Goal: Find specific page/section: Find specific page/section

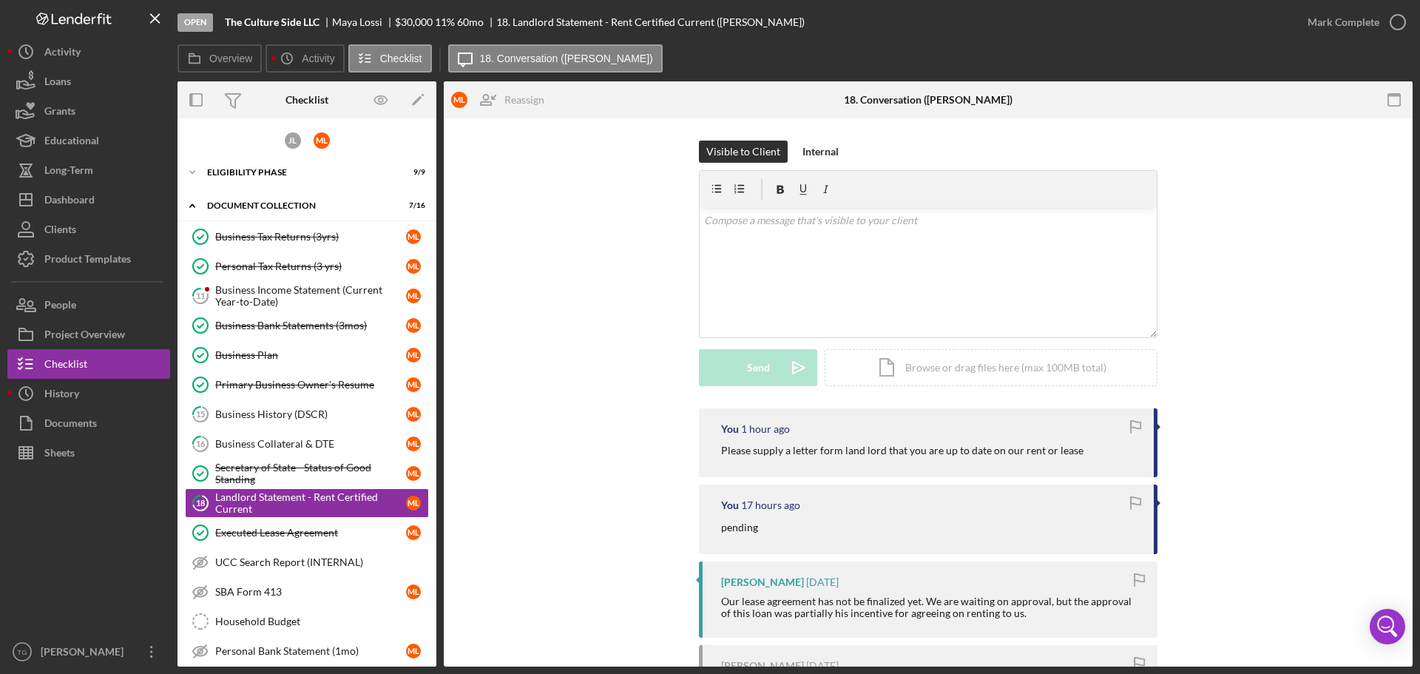
scroll to position [140, 0]
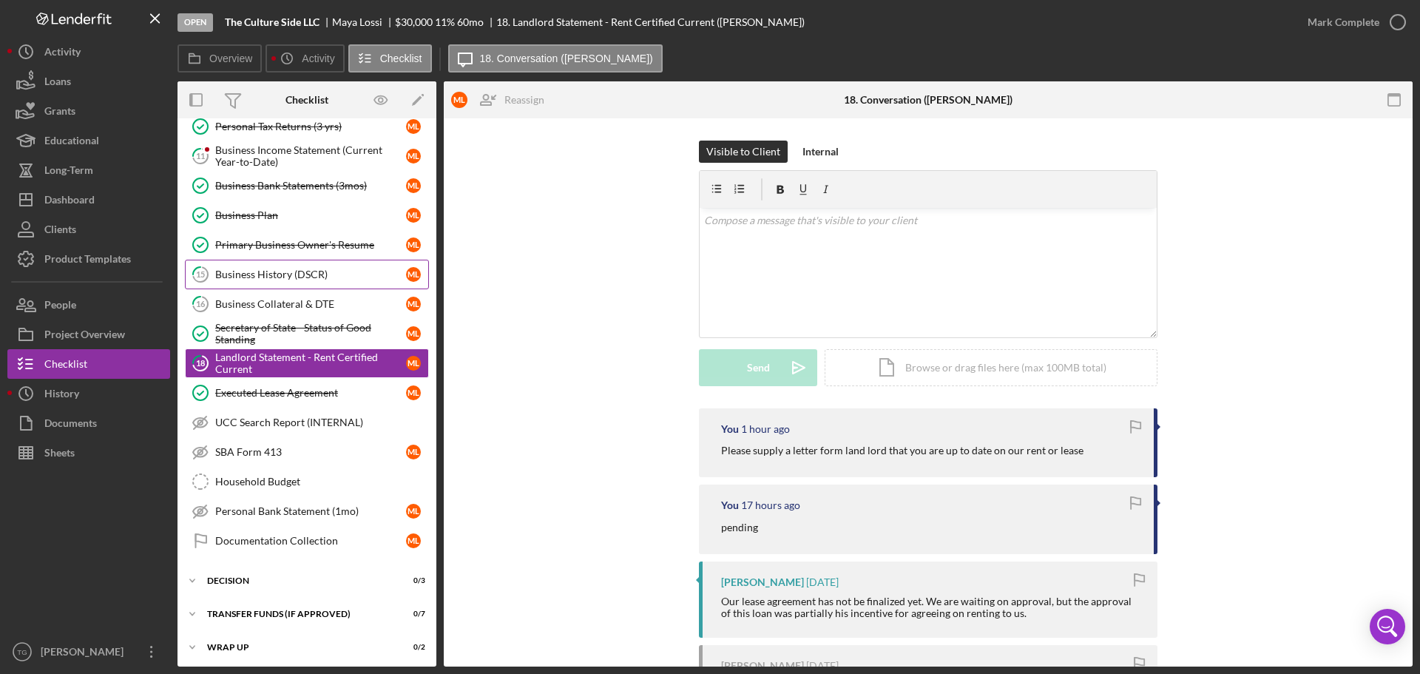
click at [308, 277] on div "Business History (DSCR)" at bounding box center [310, 274] width 191 height 12
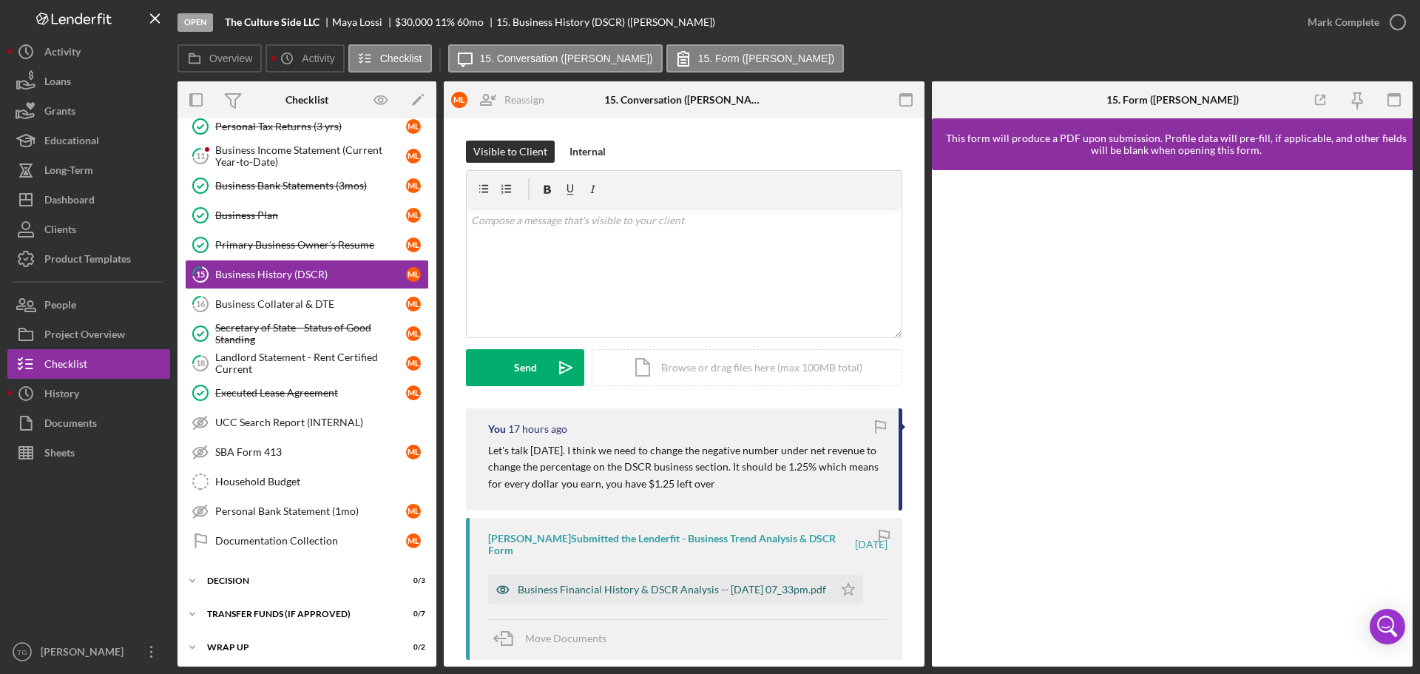
click at [662, 583] on div "Business Financial History & DSCR Analysis -- [DATE] 07_33pm.pdf" at bounding box center [672, 589] width 308 height 12
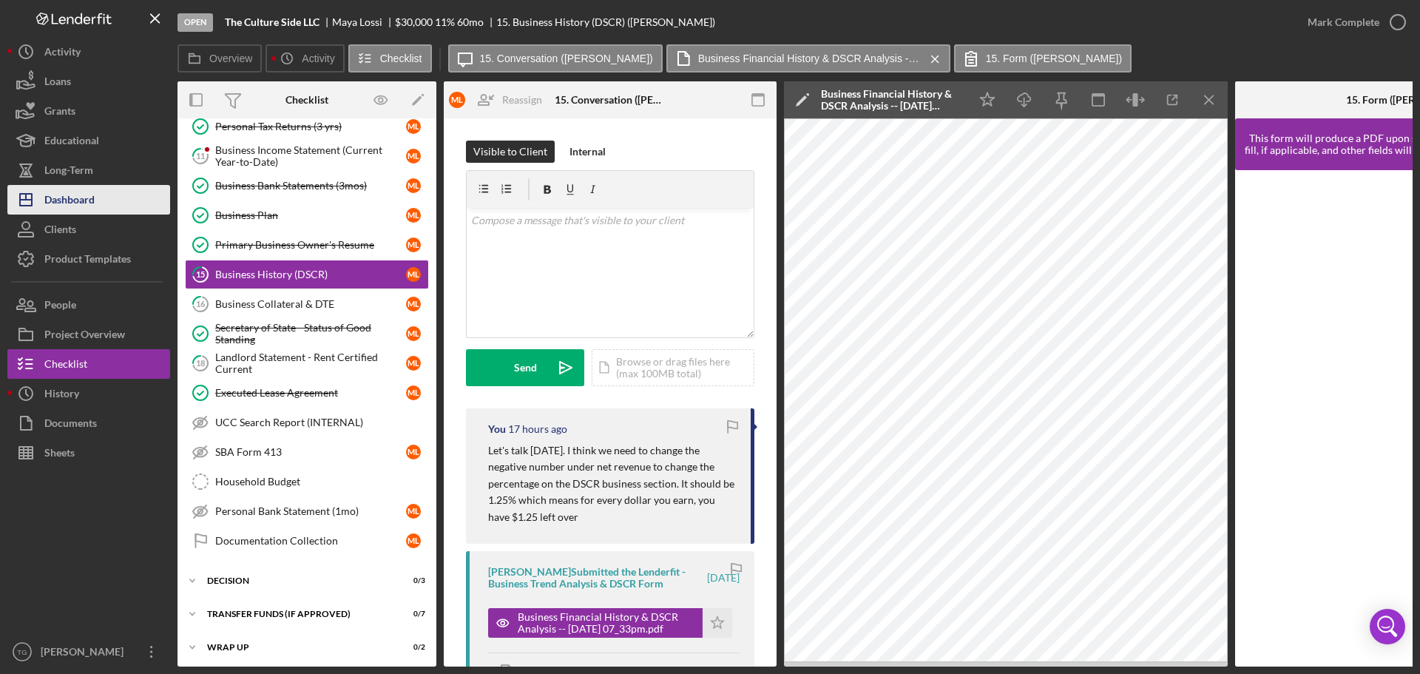
click at [78, 205] on div "Dashboard" at bounding box center [69, 201] width 50 height 33
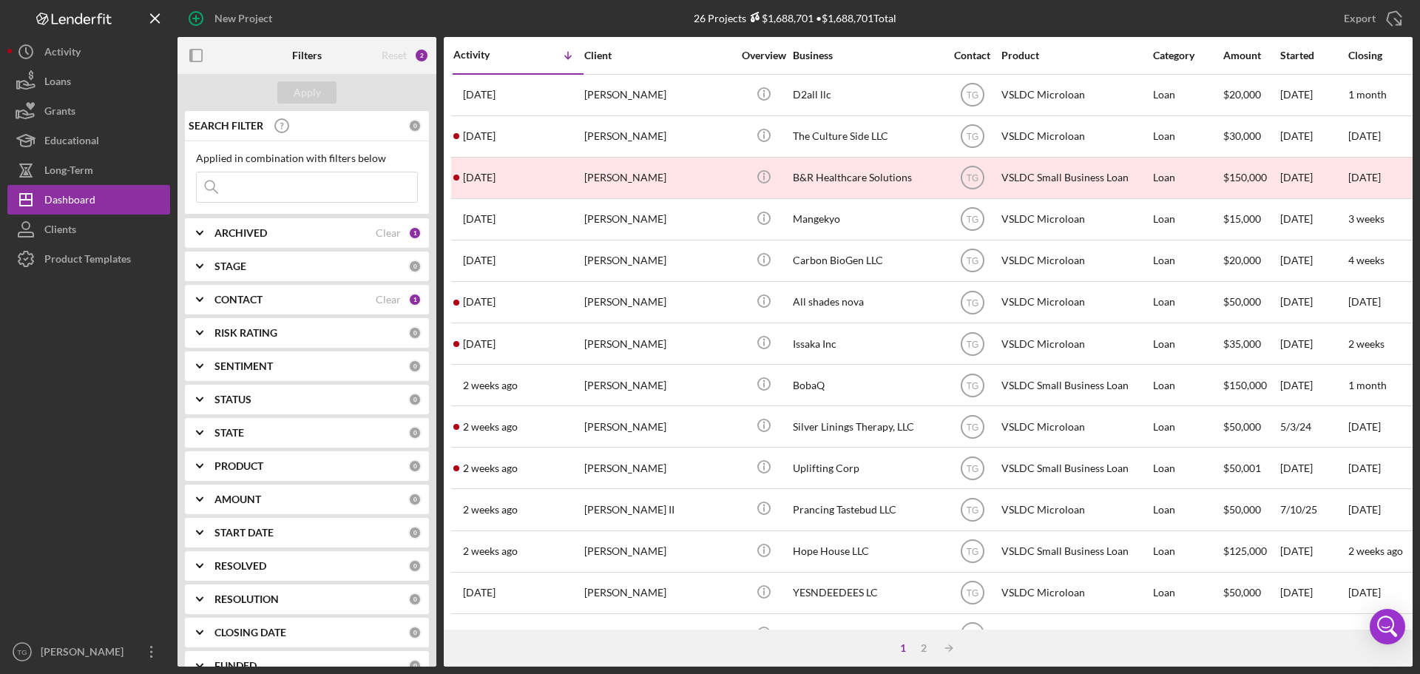
click at [250, 182] on input at bounding box center [307, 187] width 220 height 30
click at [393, 229] on div "Clear" at bounding box center [388, 233] width 25 height 12
click at [285, 95] on button "Apply" at bounding box center [306, 92] width 59 height 22
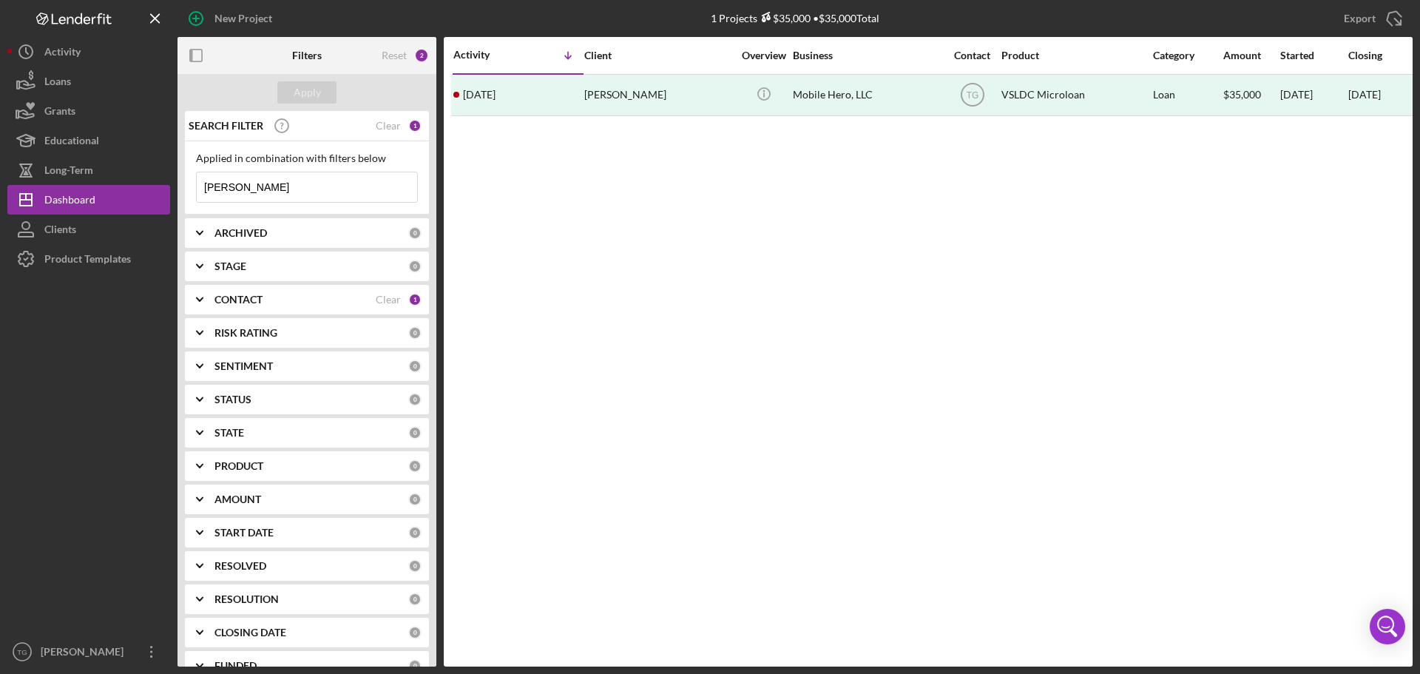
click at [274, 182] on input "[PERSON_NAME]" at bounding box center [307, 187] width 220 height 30
click at [277, 191] on input "[PERSON_NAME]" at bounding box center [307, 187] width 220 height 30
type input "[PERSON_NAME]"
click at [385, 129] on div "Clear" at bounding box center [388, 126] width 25 height 12
click at [271, 189] on input at bounding box center [307, 187] width 220 height 30
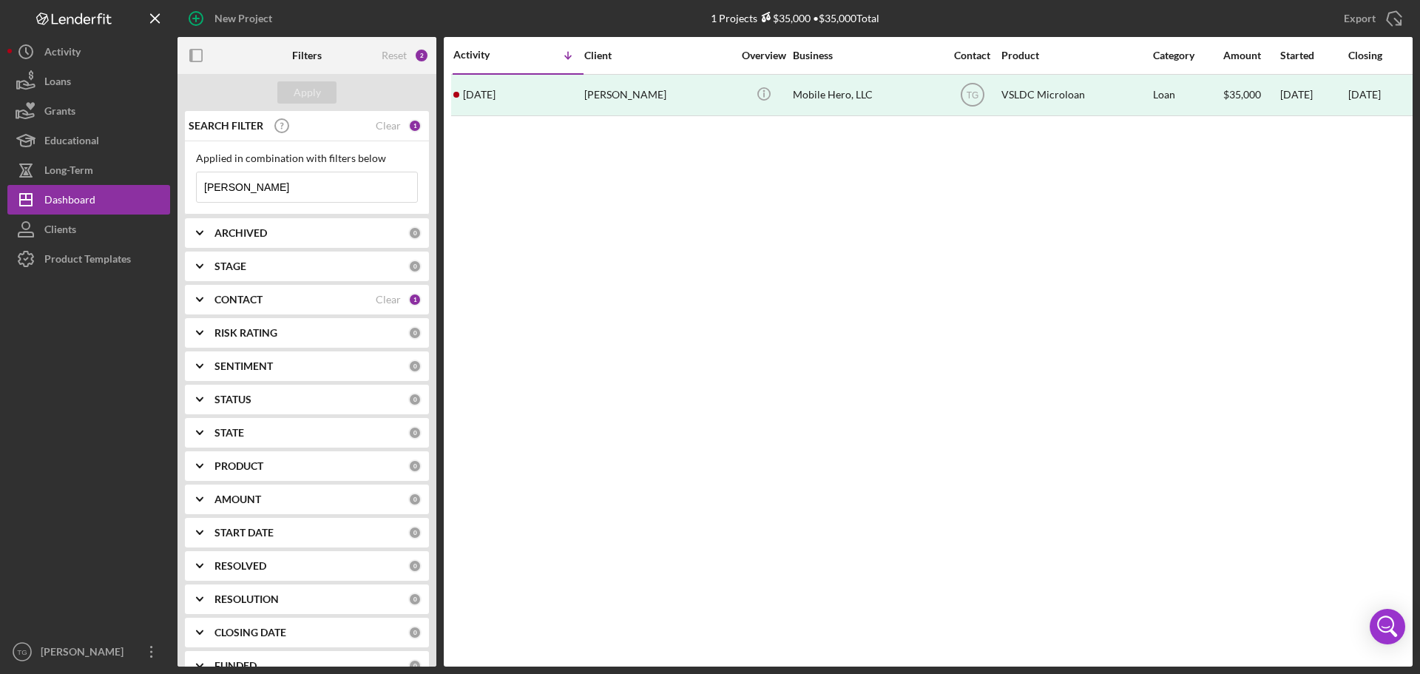
click at [291, 186] on input "[PERSON_NAME]" at bounding box center [307, 187] width 220 height 30
click at [242, 182] on input "[PERSON_NAME]" at bounding box center [307, 187] width 220 height 30
click at [290, 187] on input "[PERSON_NAME]" at bounding box center [307, 187] width 220 height 30
click at [260, 193] on input "[PERSON_NAME]" at bounding box center [307, 187] width 220 height 30
type input "T"
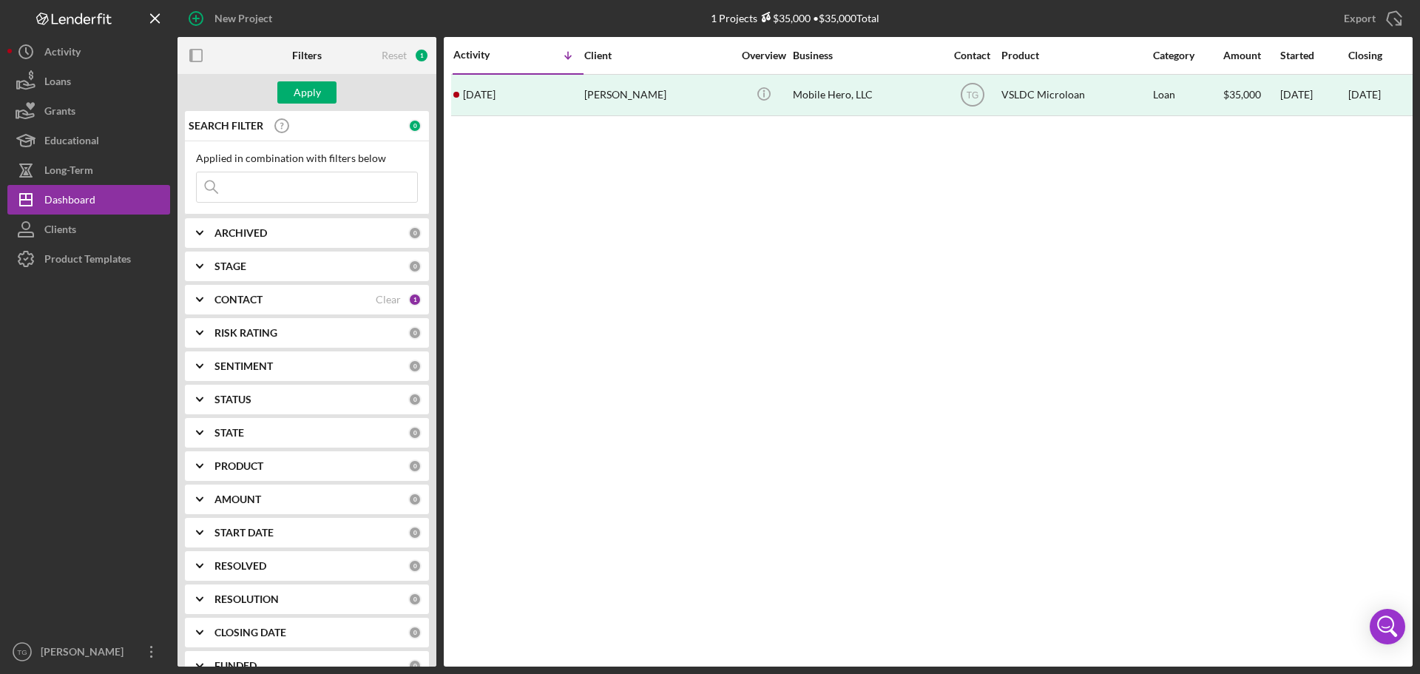
click at [271, 187] on input at bounding box center [307, 187] width 220 height 30
type input "[PERSON_NAME]"
click at [382, 121] on div "Clear" at bounding box center [388, 126] width 25 height 12
click at [300, 192] on input at bounding box center [307, 187] width 220 height 30
click at [309, 98] on div "Apply" at bounding box center [307, 92] width 27 height 22
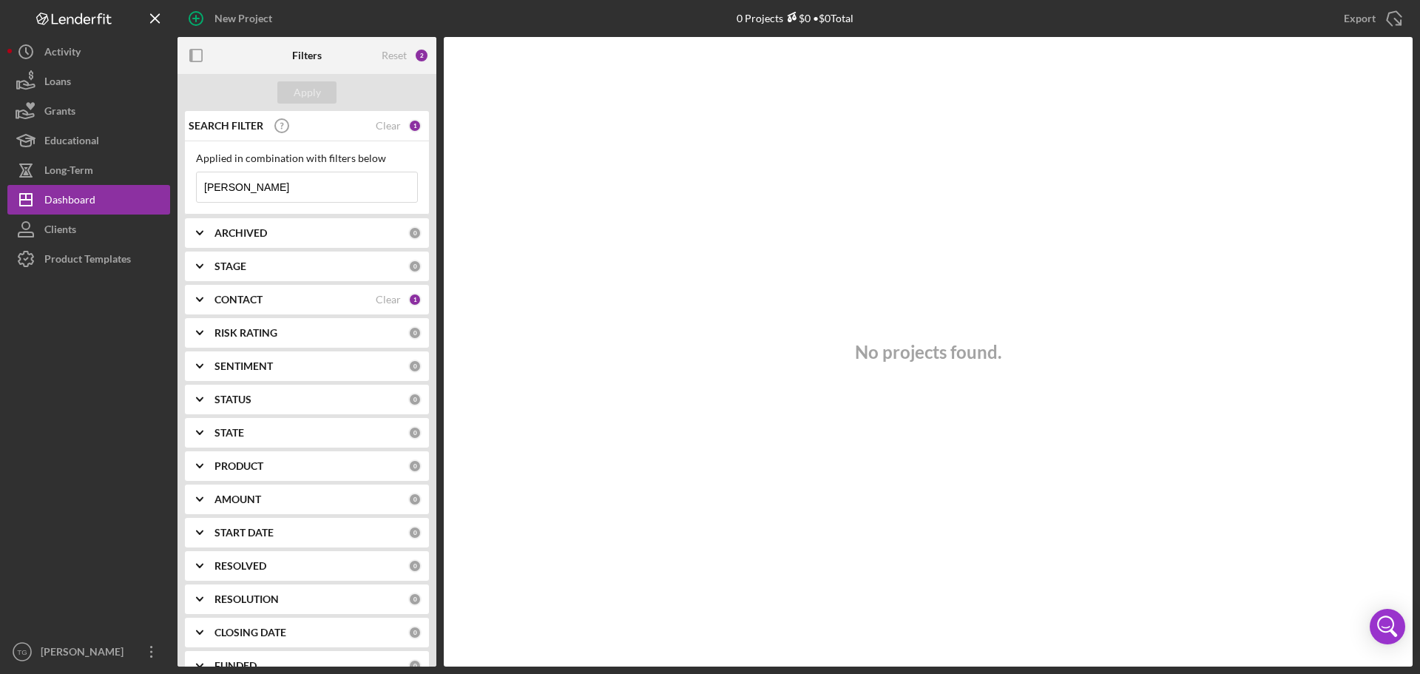
click at [291, 178] on input "[PERSON_NAME]" at bounding box center [307, 187] width 220 height 30
click at [231, 192] on input "[PERSON_NAME]" at bounding box center [307, 187] width 220 height 30
type input "Ngwenya"
click at [306, 87] on div "Apply" at bounding box center [307, 92] width 27 height 22
click at [251, 196] on input "Ngwenya" at bounding box center [307, 187] width 220 height 30
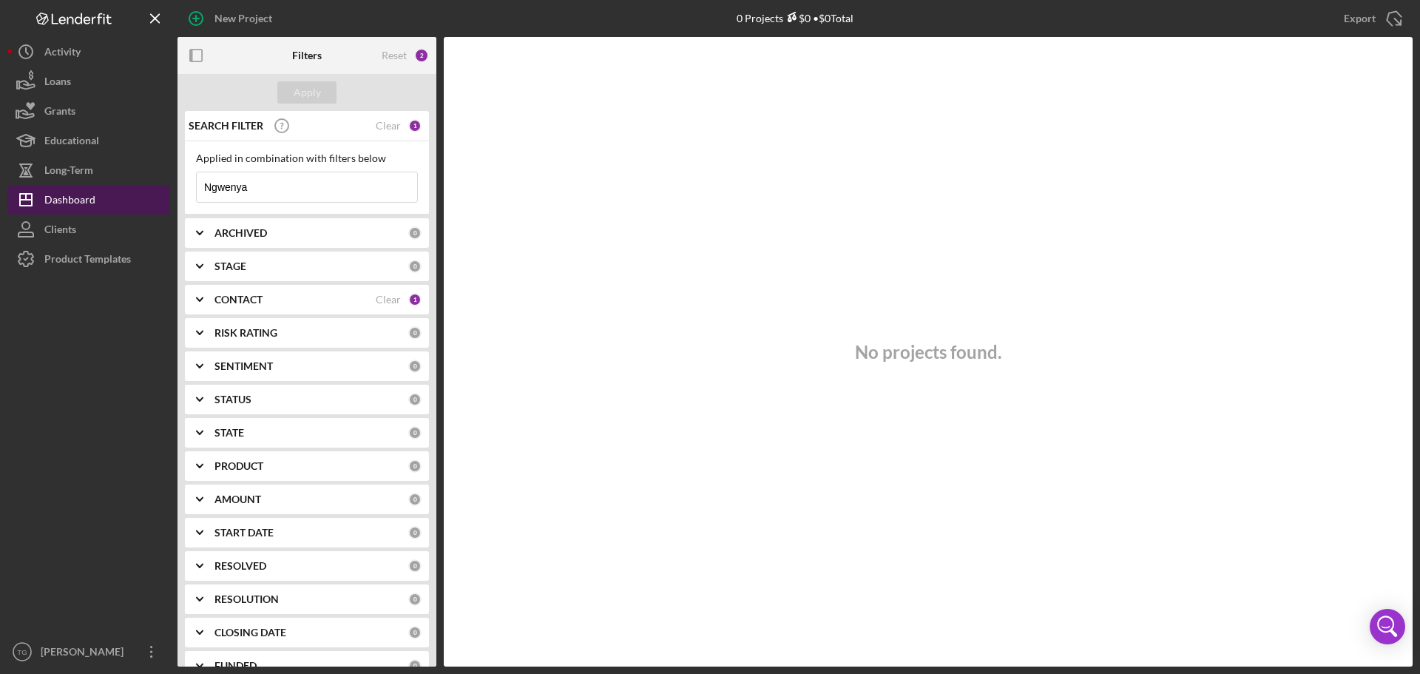
click at [92, 194] on div "Dashboard" at bounding box center [69, 201] width 51 height 33
click at [72, 229] on div "Clients" at bounding box center [60, 230] width 32 height 33
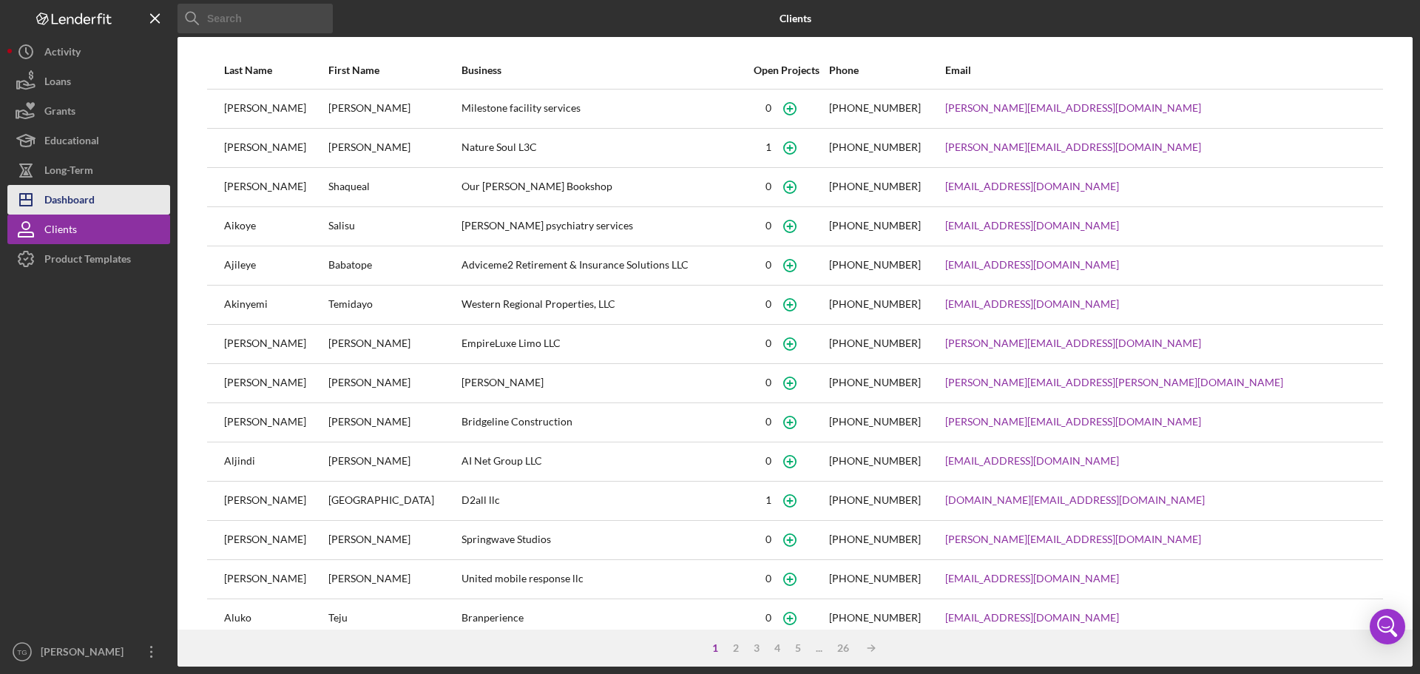
click at [88, 203] on div "Dashboard" at bounding box center [69, 201] width 50 height 33
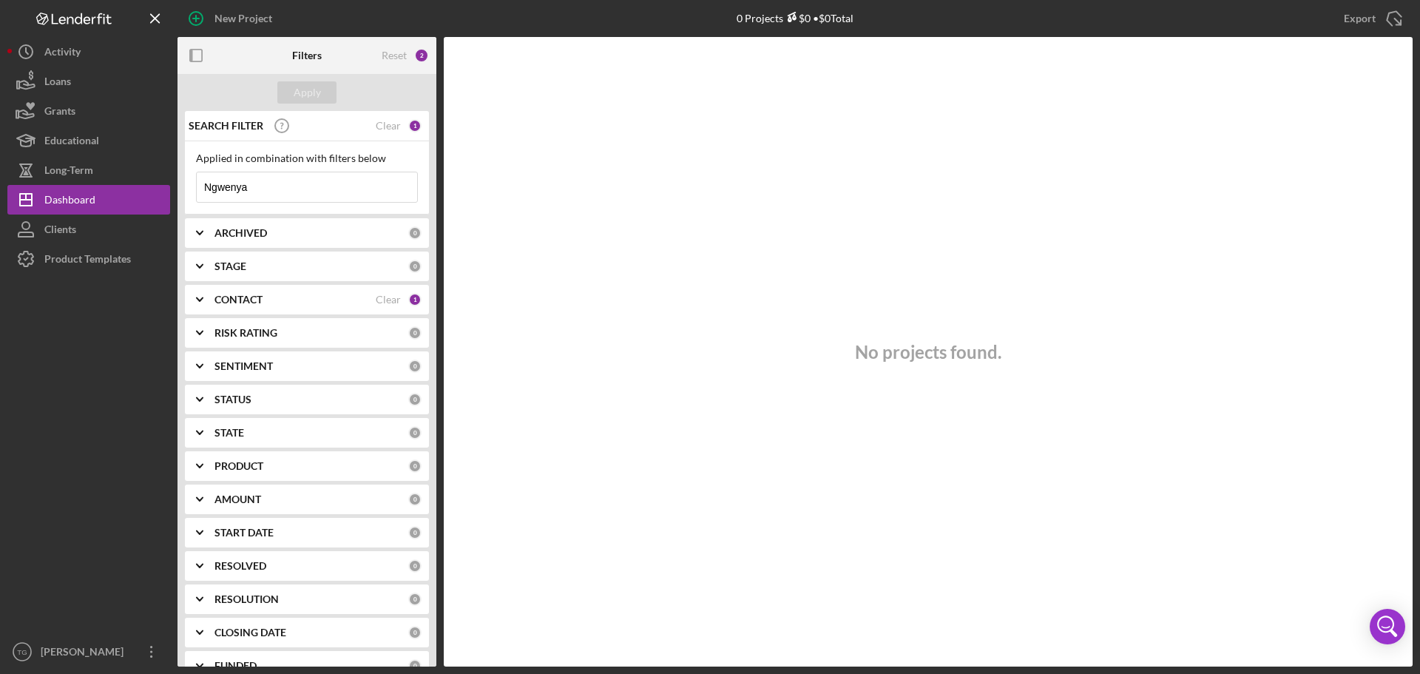
click at [372, 183] on input "Ngwenya" at bounding box center [307, 187] width 220 height 30
drag, startPoint x: 386, startPoint y: 128, endPoint x: 375, endPoint y: 132, distance: 11.7
click at [387, 127] on div "Clear" at bounding box center [388, 126] width 25 height 12
click at [128, 201] on button "Icon/Dashboard Dashboard" at bounding box center [88, 200] width 163 height 30
click at [88, 199] on div "Dashboard" at bounding box center [69, 201] width 51 height 33
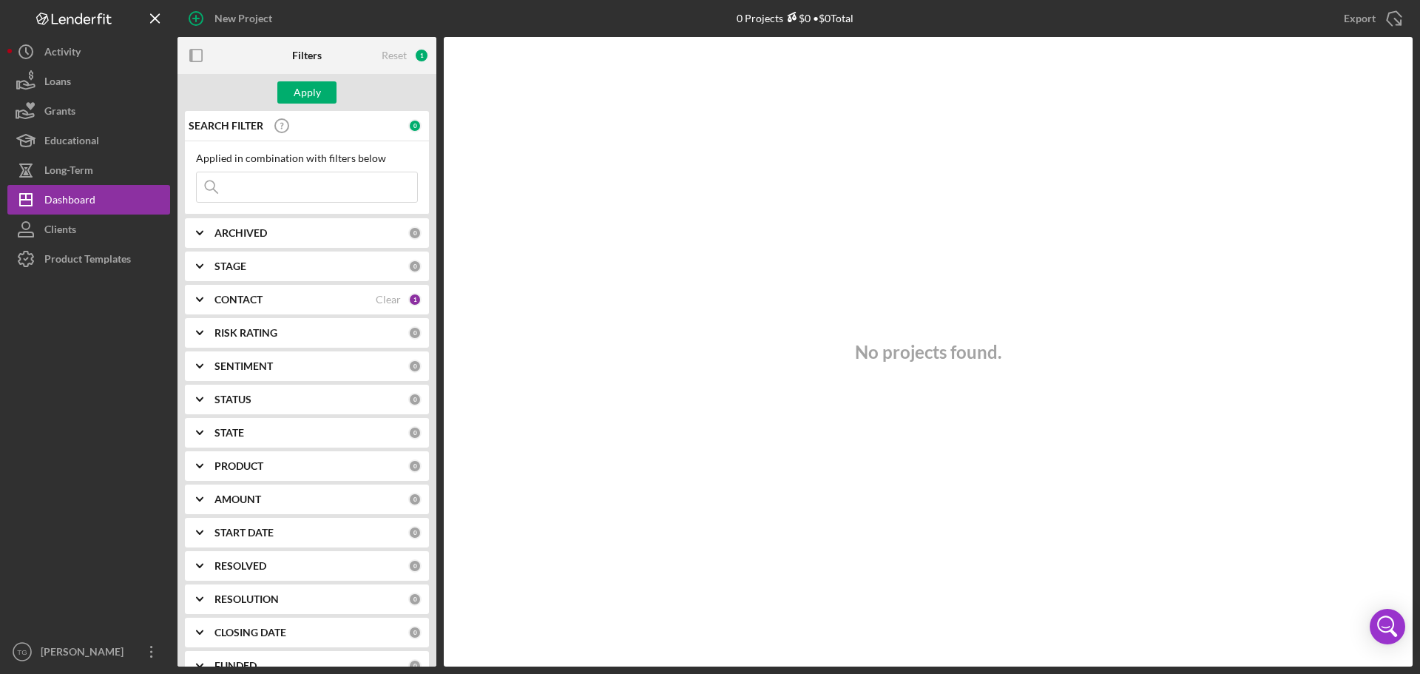
click at [298, 184] on input at bounding box center [307, 187] width 220 height 30
click at [86, 203] on div "Dashboard" at bounding box center [69, 201] width 51 height 33
click at [64, 230] on div "Clients" at bounding box center [60, 230] width 32 height 33
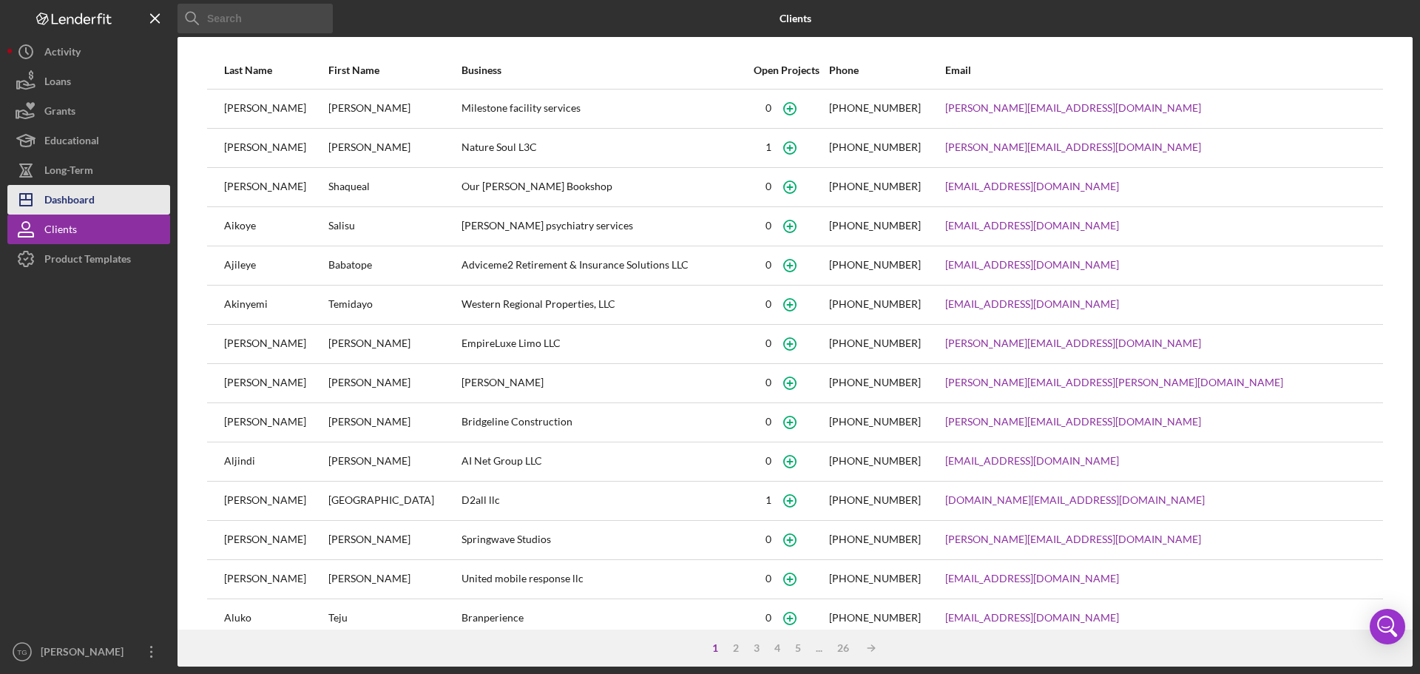
click at [72, 200] on div "Dashboard" at bounding box center [69, 201] width 50 height 33
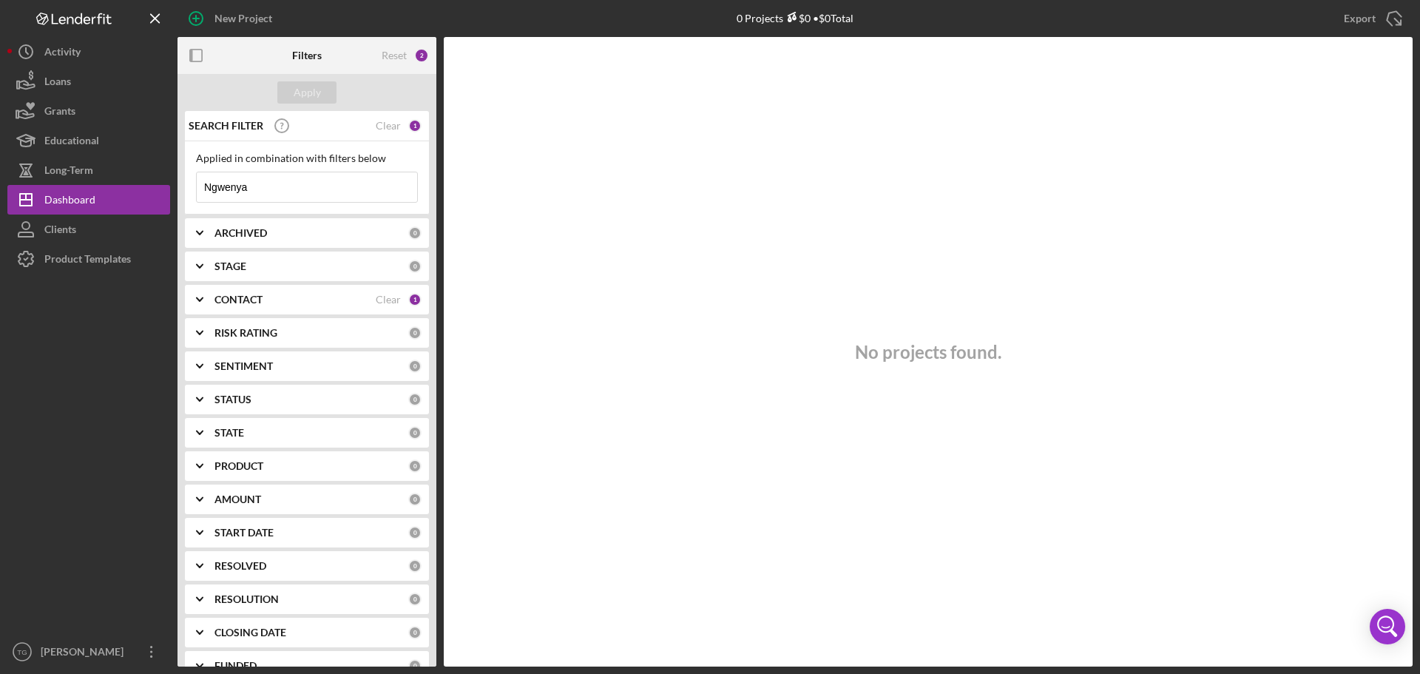
drag, startPoint x: 277, startPoint y: 188, endPoint x: 182, endPoint y: 194, distance: 95.6
click at [182, 194] on div "SEARCH FILTER Clear 1 Applied in combination with filters below Ngwenya Icon/Me…" at bounding box center [306, 388] width 259 height 555
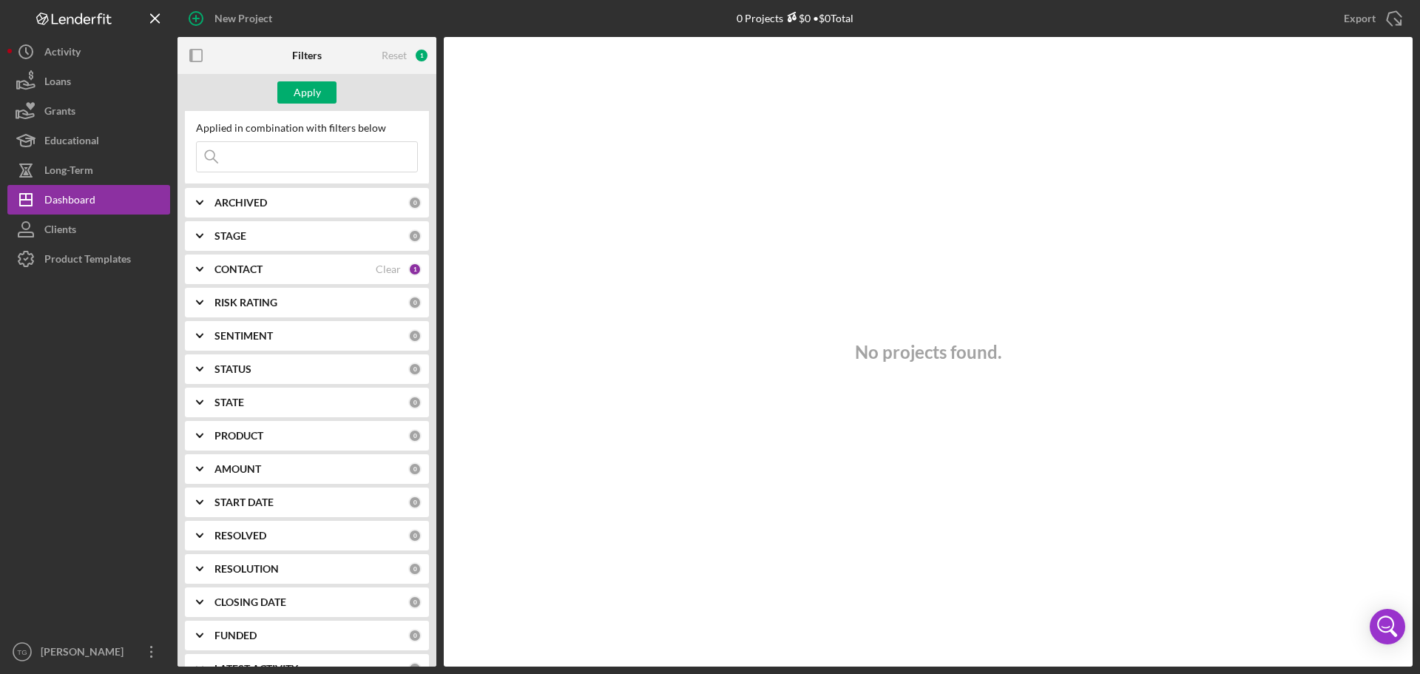
scroll to position [58, 0]
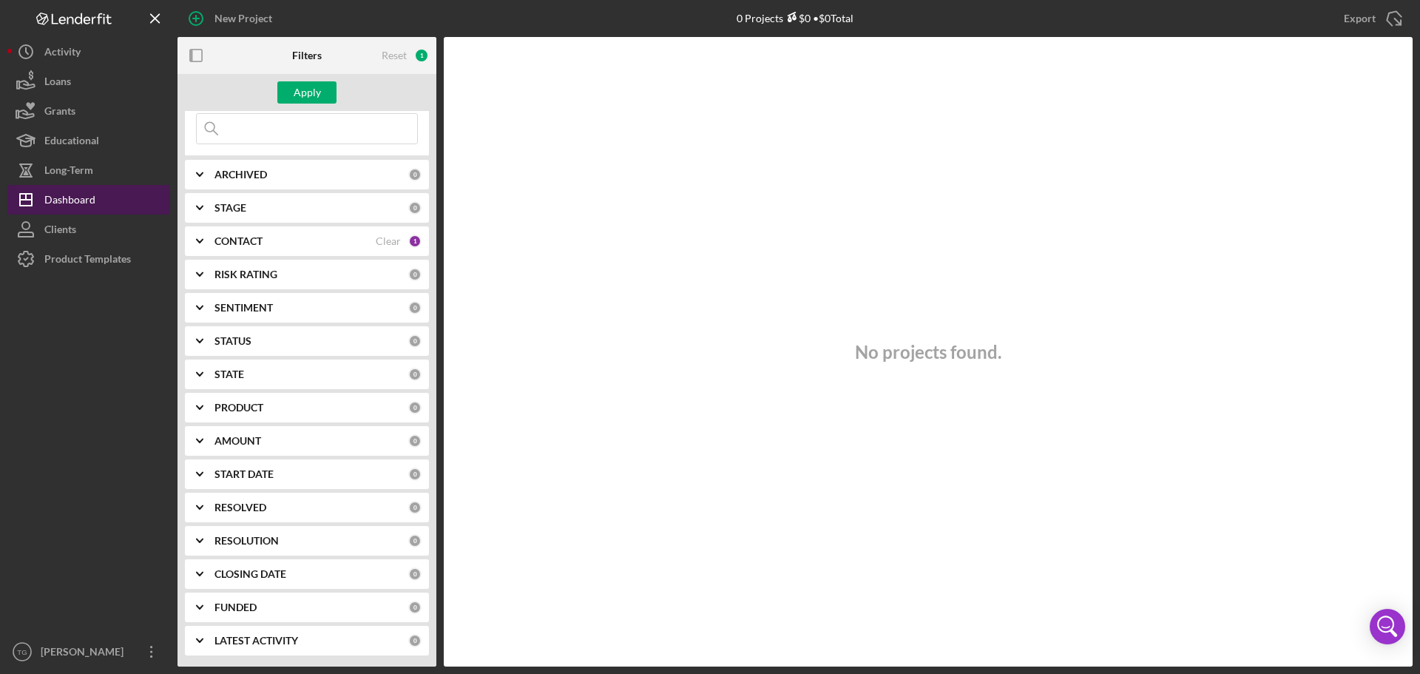
click at [77, 195] on div "Dashboard" at bounding box center [69, 201] width 51 height 33
click at [80, 203] on div "Dashboard" at bounding box center [69, 201] width 51 height 33
click at [92, 170] on div "Long-Term" at bounding box center [68, 171] width 49 height 33
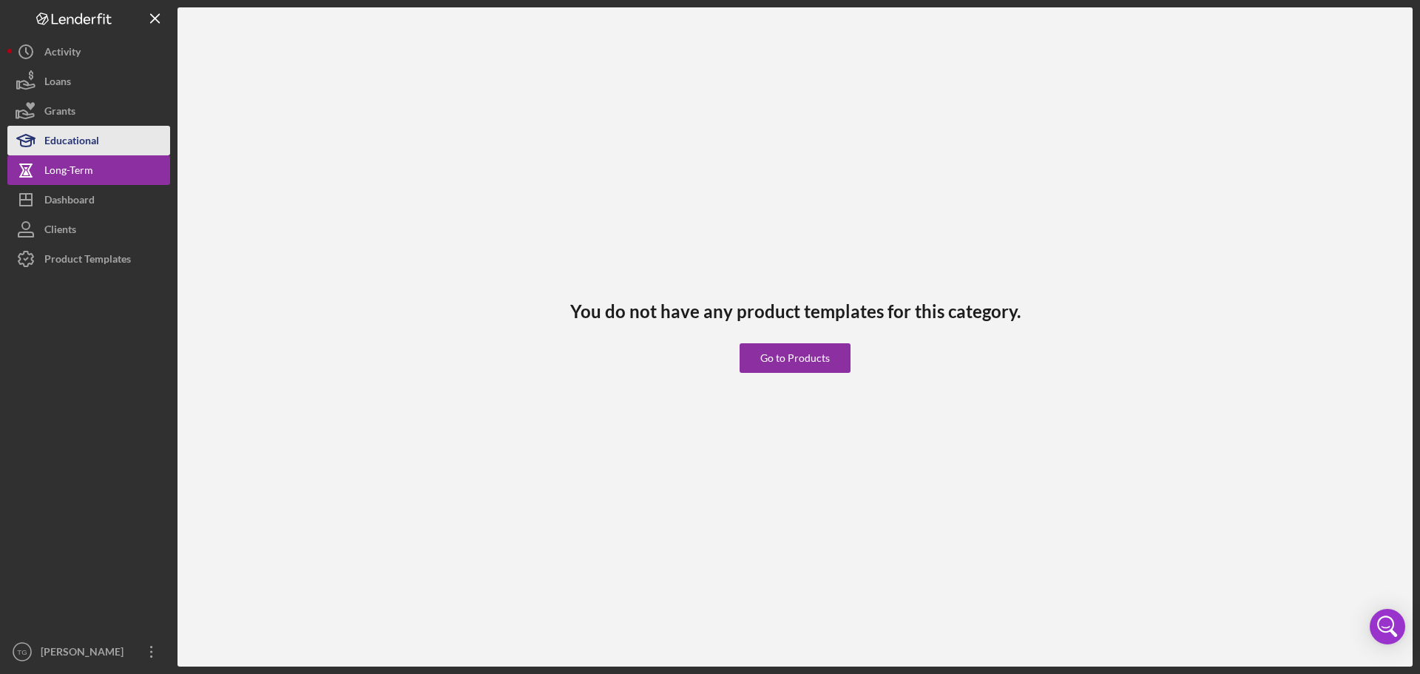
click at [97, 143] on div "Educational" at bounding box center [71, 142] width 55 height 33
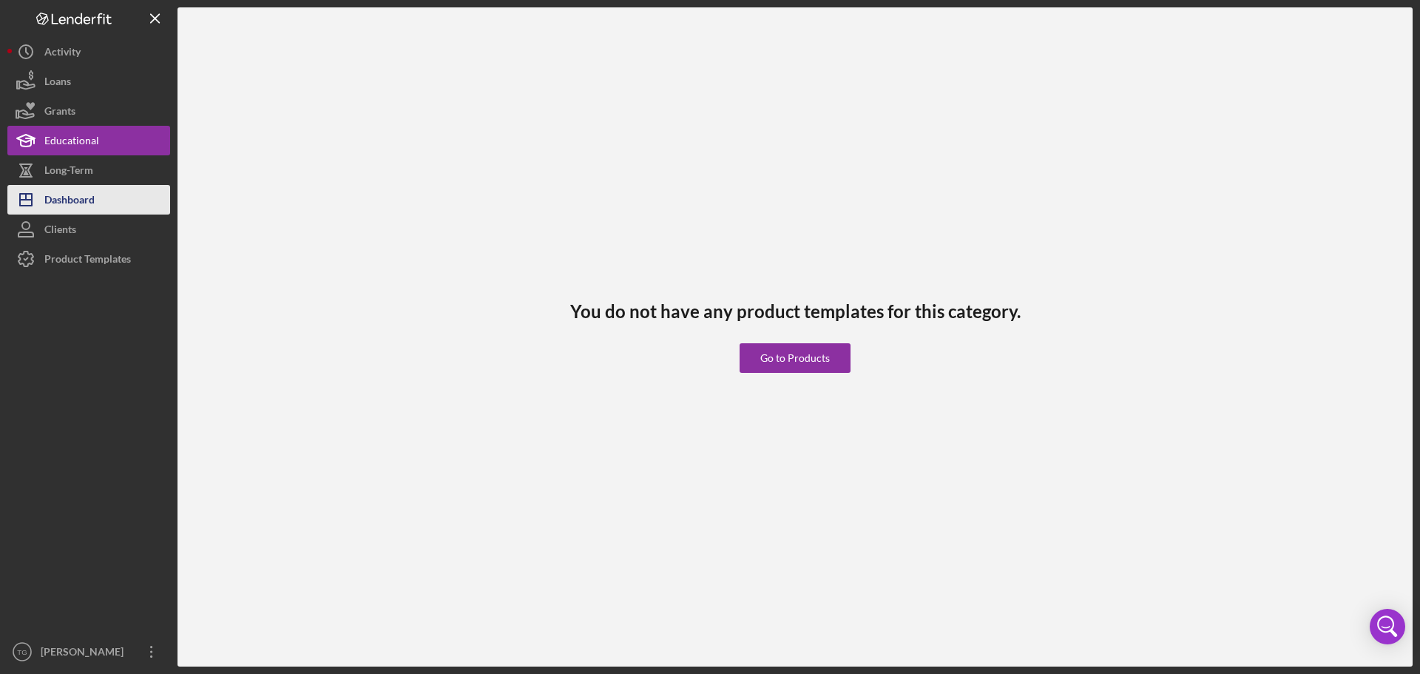
click at [89, 190] on div "Dashboard" at bounding box center [69, 201] width 50 height 33
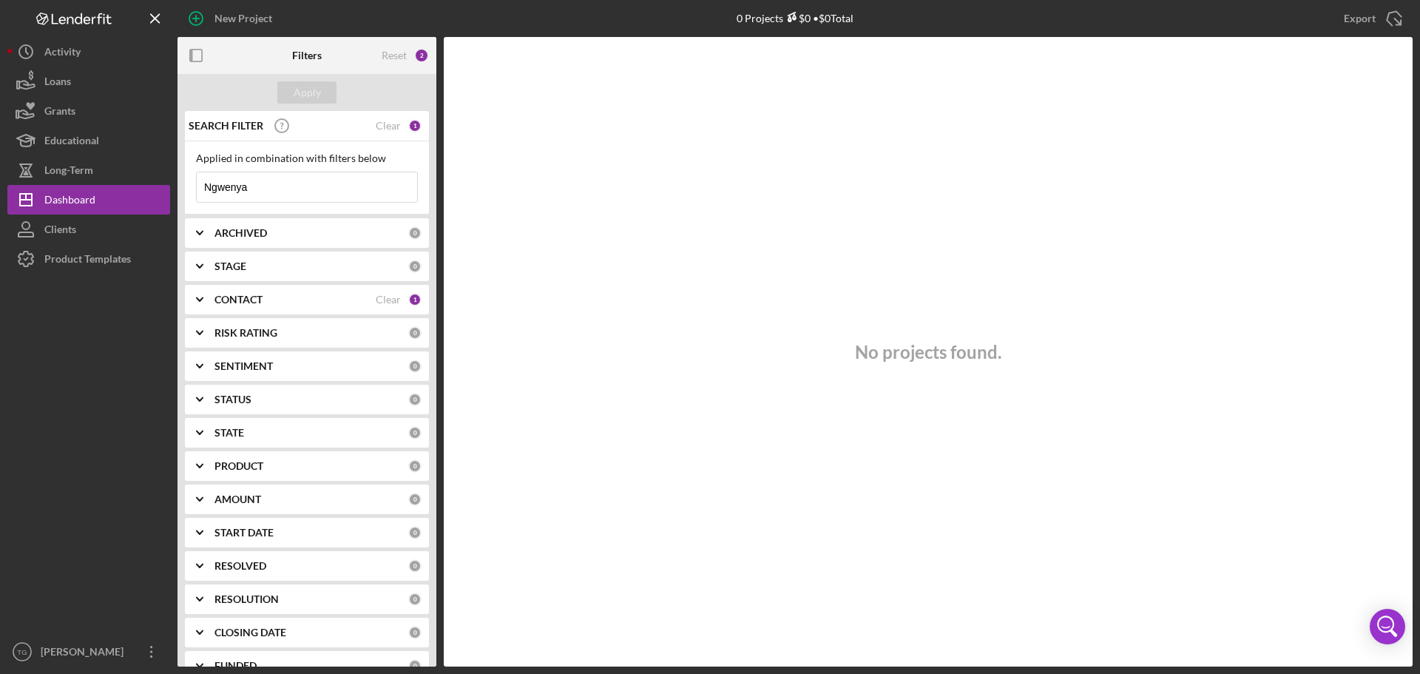
click at [298, 186] on input "Ngwenya" at bounding box center [307, 187] width 220 height 30
type input "N"
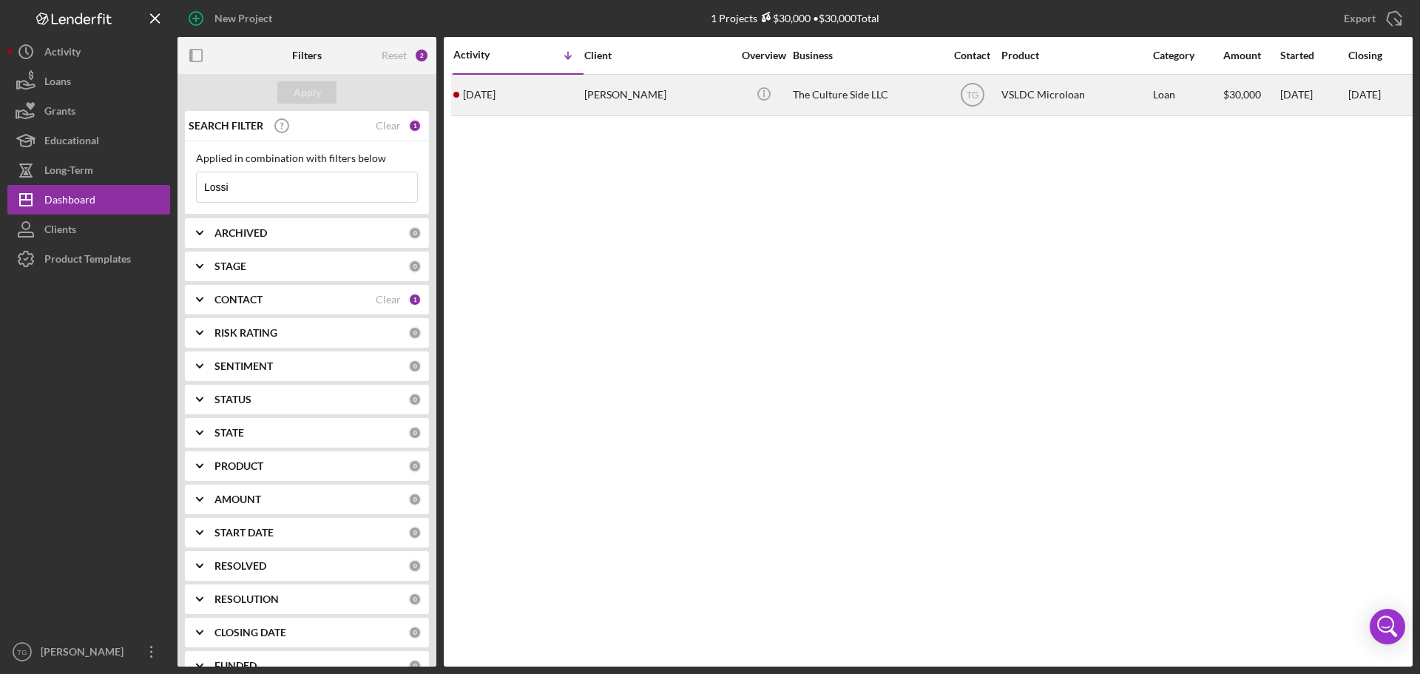
type input "Lossi"
click at [628, 93] on div "[PERSON_NAME]" at bounding box center [658, 94] width 148 height 39
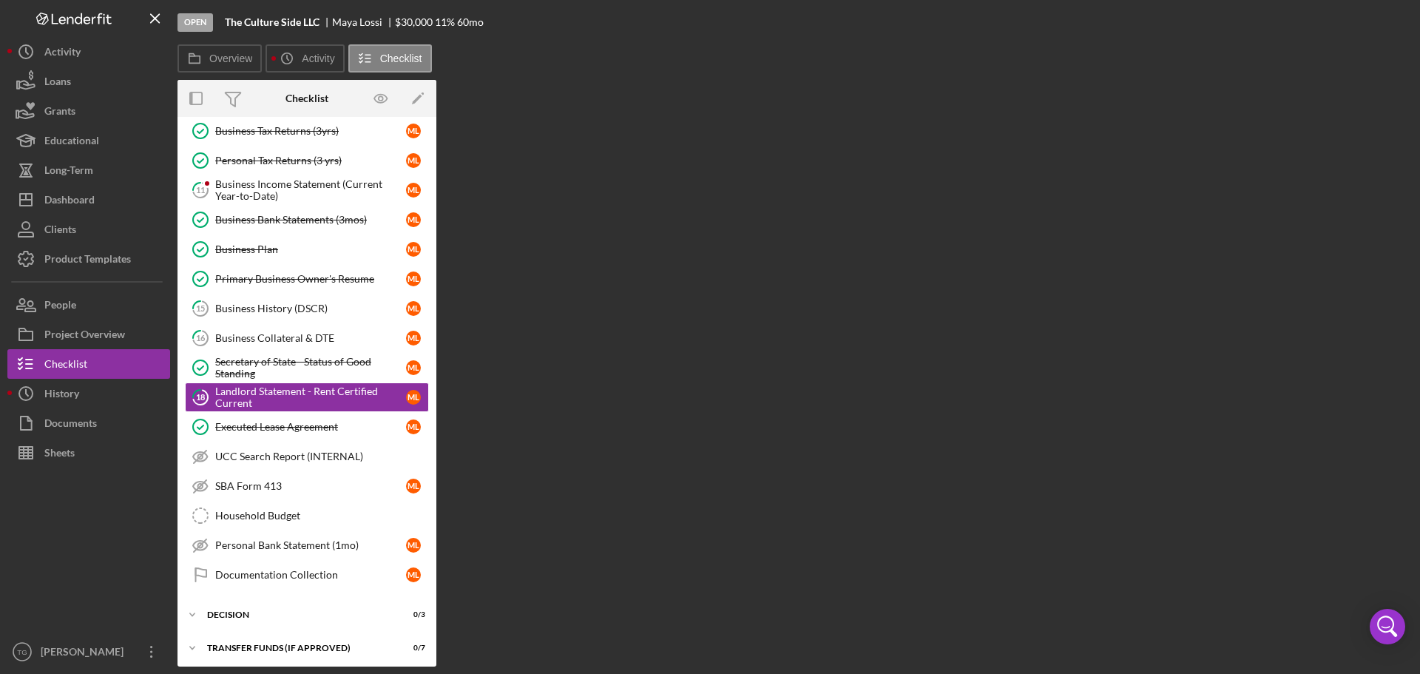
scroll to position [110, 0]
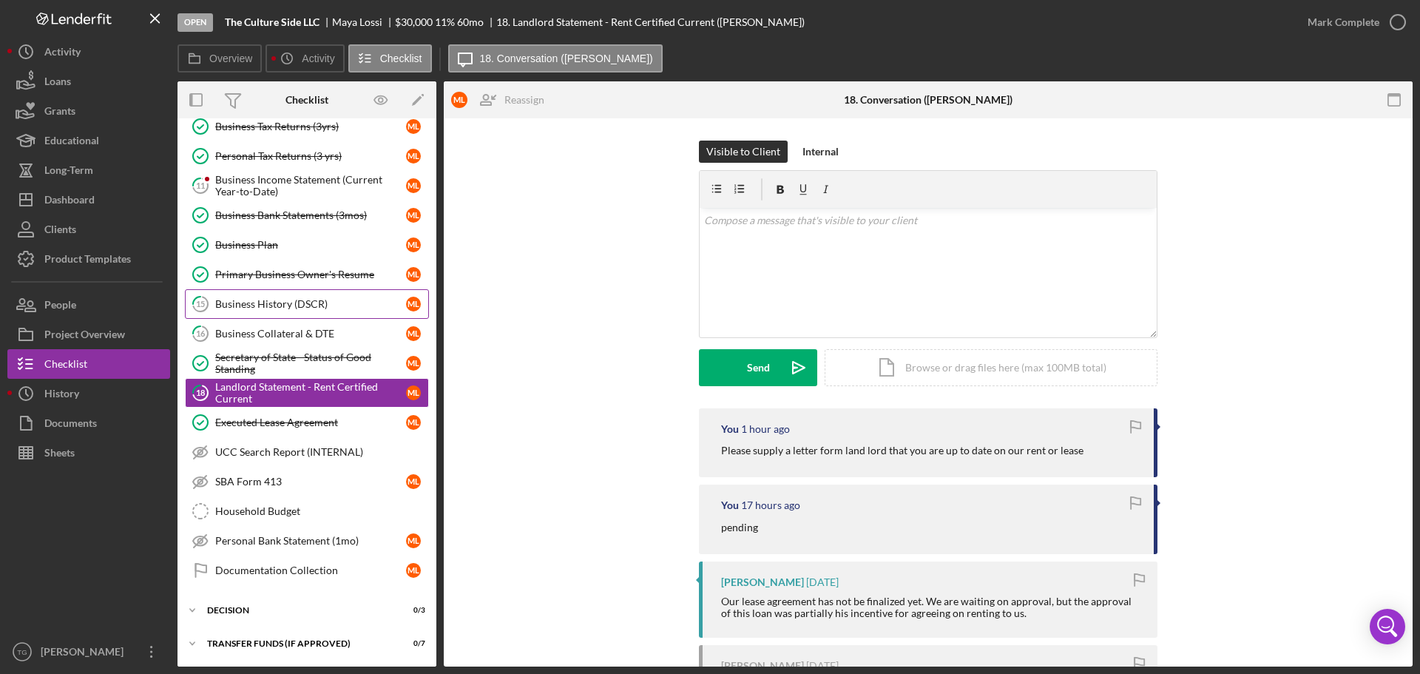
click at [279, 300] on div "Business History (DSCR)" at bounding box center [310, 304] width 191 height 12
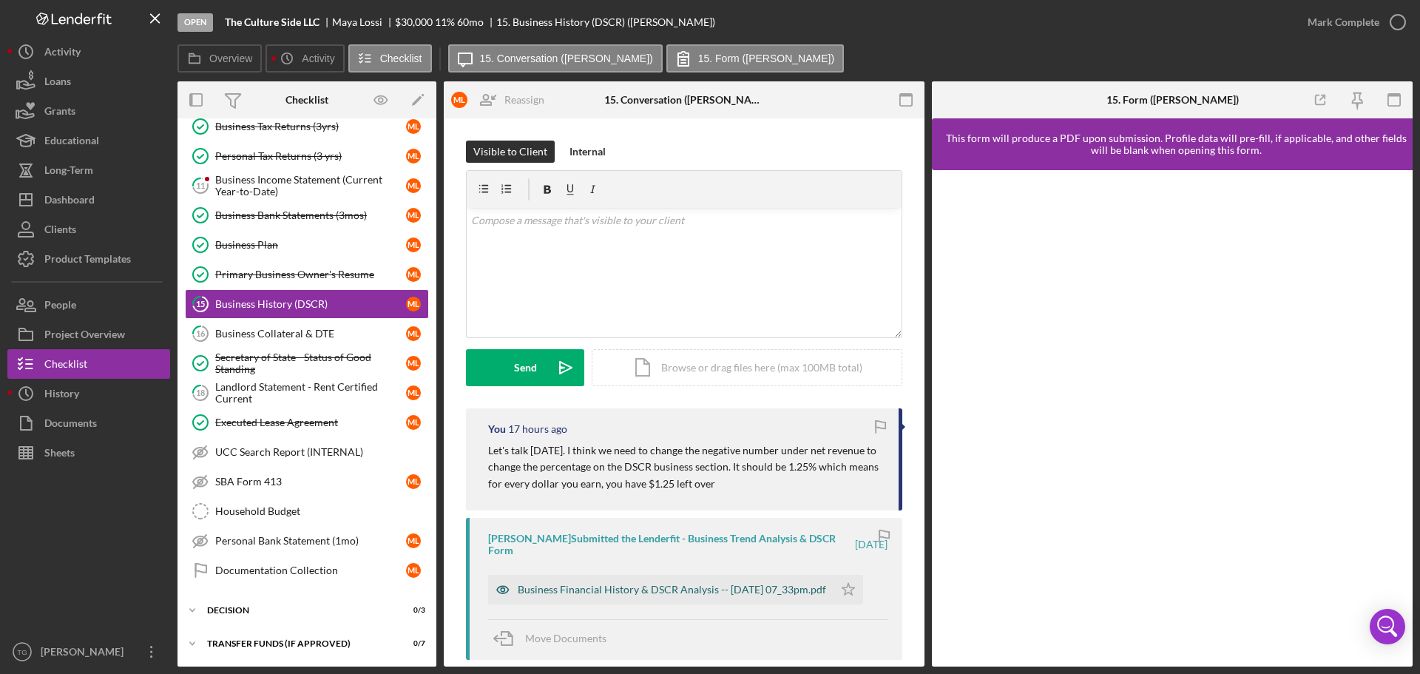
click at [708, 583] on div "Business Financial History & DSCR Analysis -- [DATE] 07_33pm.pdf" at bounding box center [672, 589] width 308 height 12
